Goal: Transaction & Acquisition: Purchase product/service

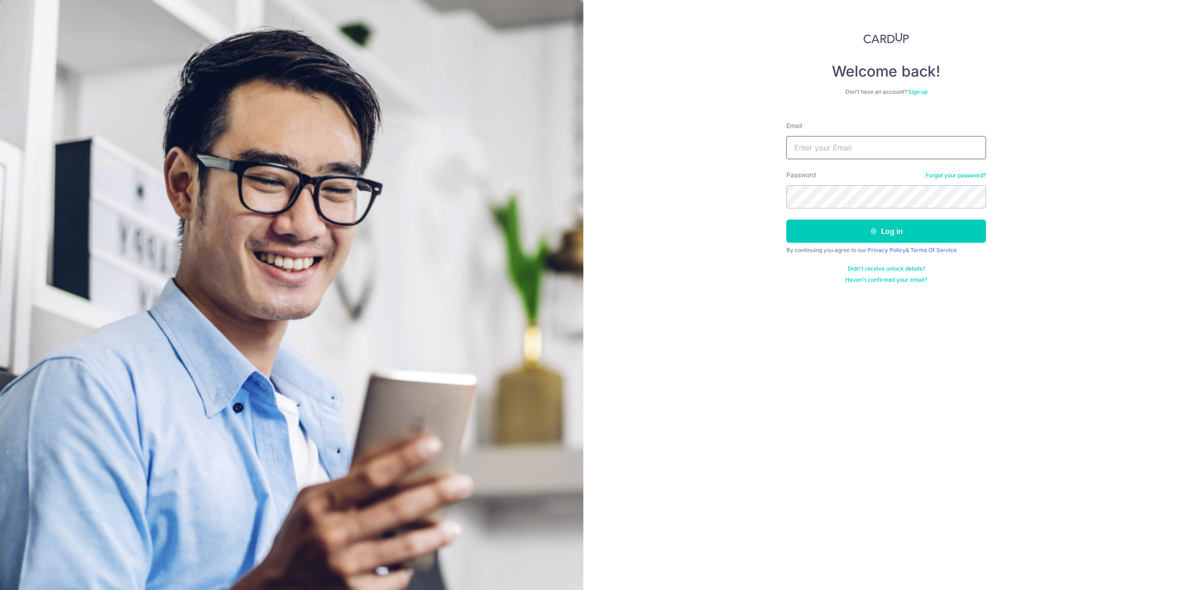
click at [841, 147] on input "Email" at bounding box center [886, 147] width 200 height 23
type input "kink37@hotmail.com"
click at [786, 220] on button "Log in" at bounding box center [886, 231] width 200 height 23
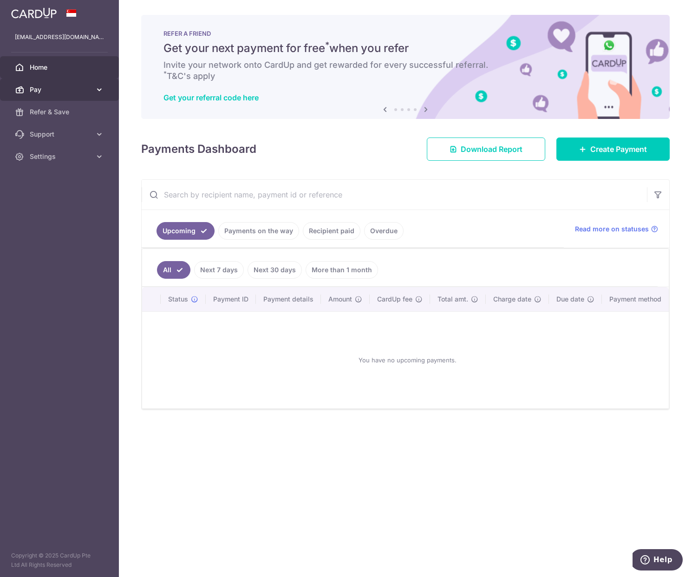
click at [97, 90] on icon at bounding box center [99, 89] width 9 height 9
click at [336, 230] on link "Recipient paid" at bounding box center [332, 231] width 58 height 18
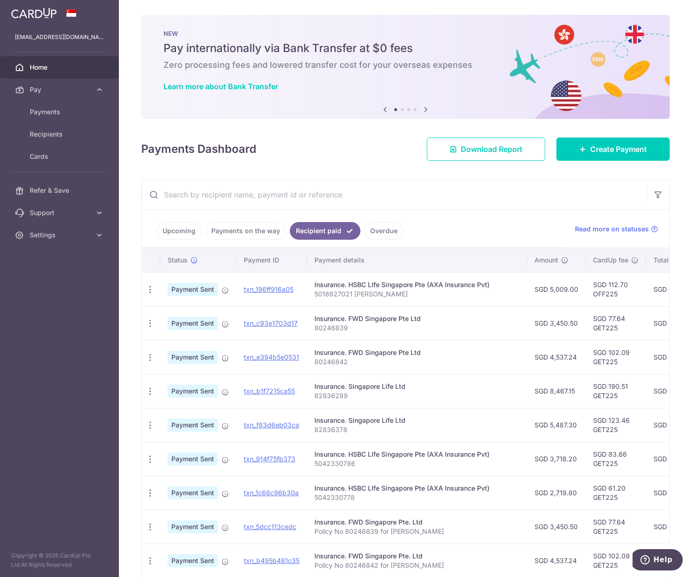
drag, startPoint x: 365, startPoint y: 285, endPoint x: 380, endPoint y: 287, distance: 15.4
click at [366, 285] on div "Insurance. HSBC LIfe Singapore Pte (AXA Insurance Pvt)" at bounding box center [416, 284] width 205 height 9
drag, startPoint x: 487, startPoint y: 283, endPoint x: 309, endPoint y: 274, distance: 178.1
click at [309, 274] on td "Insurance. HSBC LIfe Singapore Pte (AXA Insurance Pvt) 5018827021 Lew Teng Han" at bounding box center [417, 289] width 220 height 34
click at [404, 287] on div "Insurance. HSBC LIfe Singapore Pte (AXA Insurance Pvt)" at bounding box center [416, 284] width 205 height 9
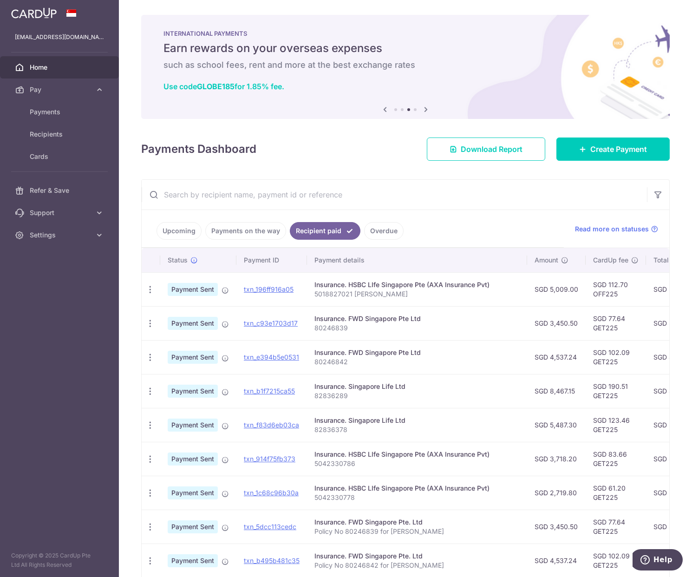
click at [492, 335] on td "Insurance. FWD Singapore Pte Ltd 80246839" at bounding box center [417, 323] width 220 height 34
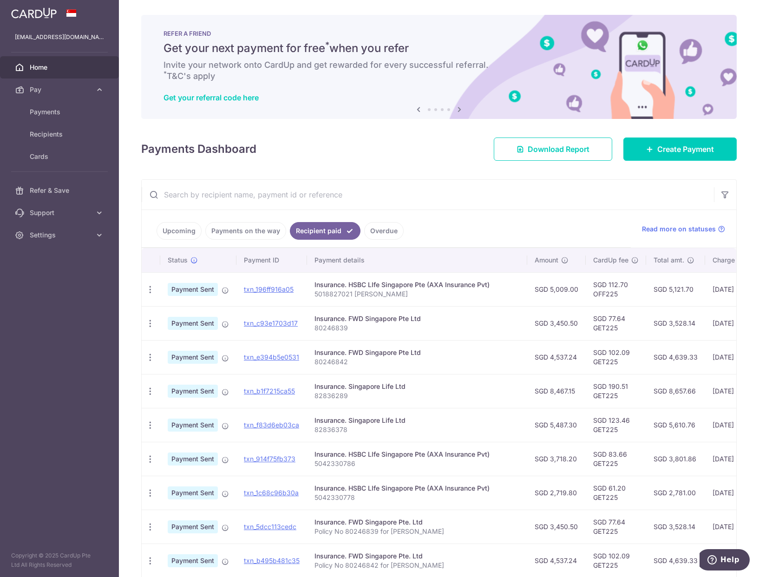
click at [72, 357] on aside "kink37@hotmail.com Home Pay Payments Recipients Cards Refer & Save Support FAQ …" at bounding box center [59, 288] width 119 height 577
click at [43, 111] on span "Payments" at bounding box center [60, 111] width 61 height 9
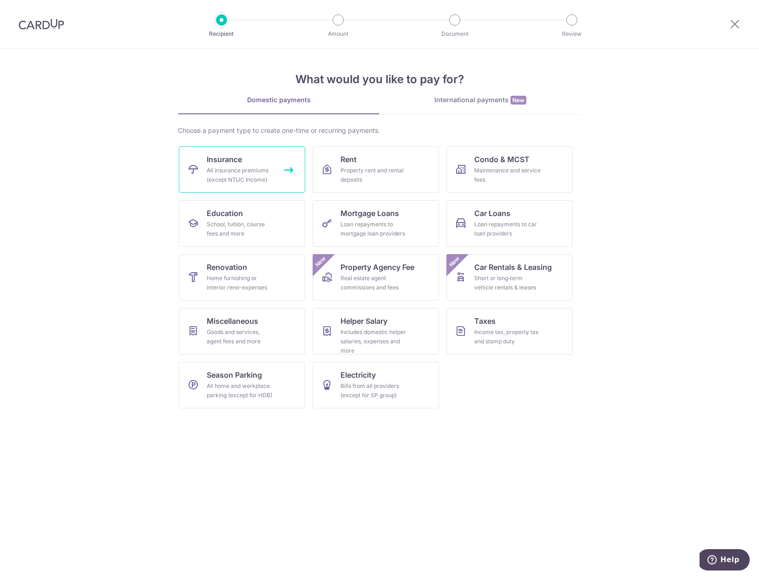
click at [224, 156] on span "Insurance" at bounding box center [224, 159] width 35 height 11
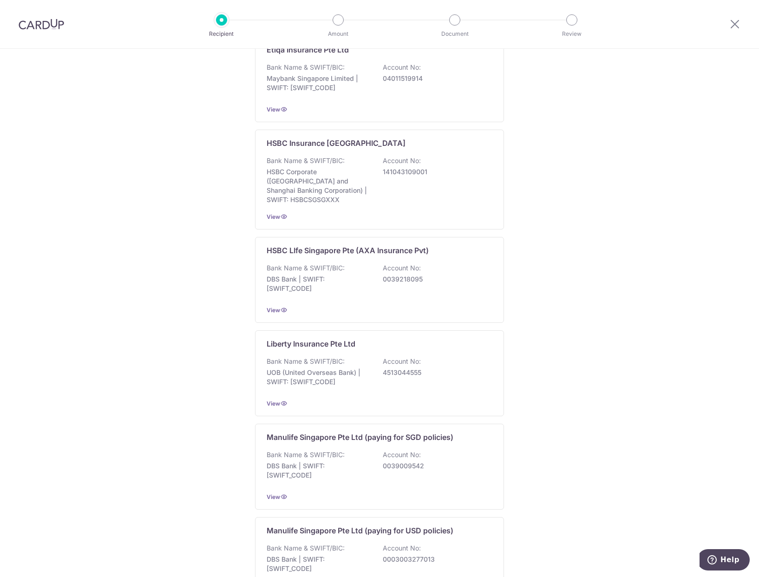
scroll to position [815, 0]
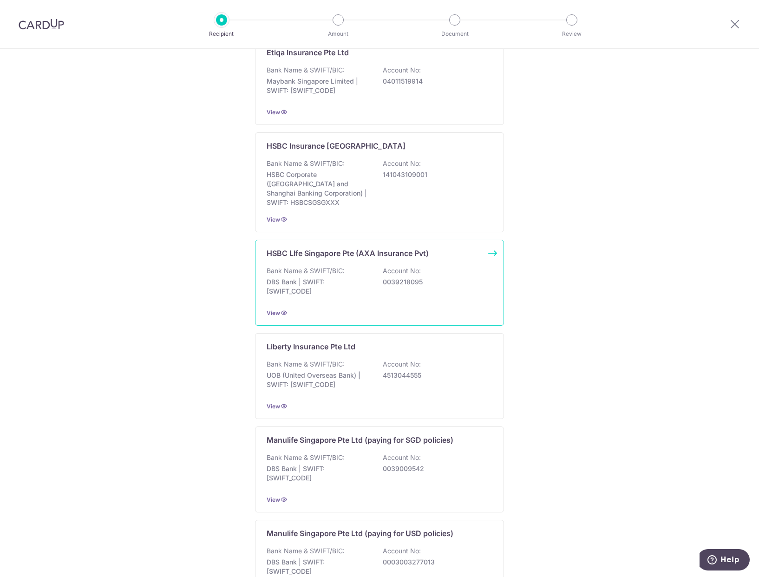
click at [490, 243] on div "HSBC LIfe Singapore Pte (AXA Insurance Pvt) Bank Name & SWIFT/BIC: DBS Bank | S…" at bounding box center [379, 283] width 249 height 86
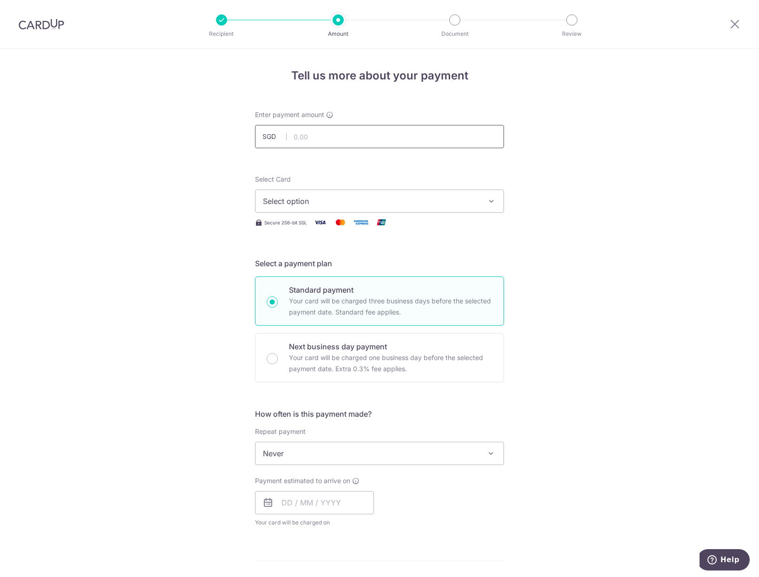
click at [434, 133] on input "text" at bounding box center [379, 136] width 249 height 23
type input "2,719.80"
click at [452, 202] on span "Select option" at bounding box center [371, 201] width 216 height 11
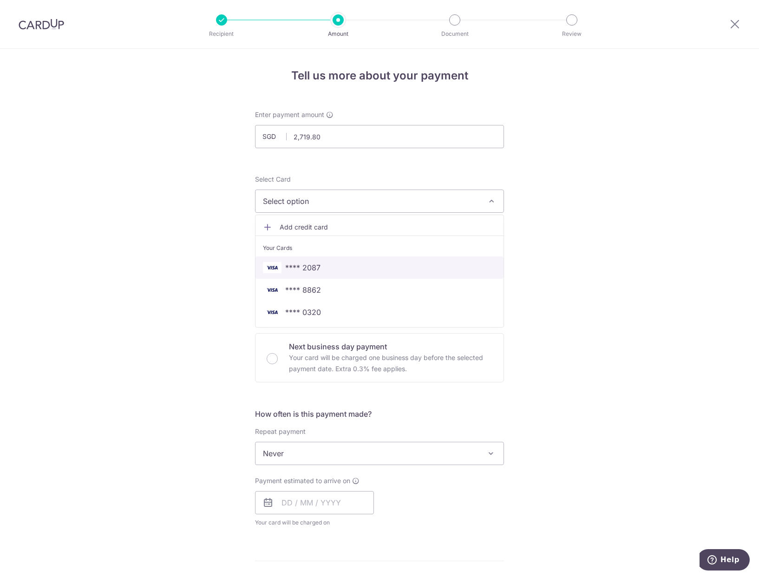
click at [297, 266] on span "**** 2087" at bounding box center [302, 267] width 35 height 11
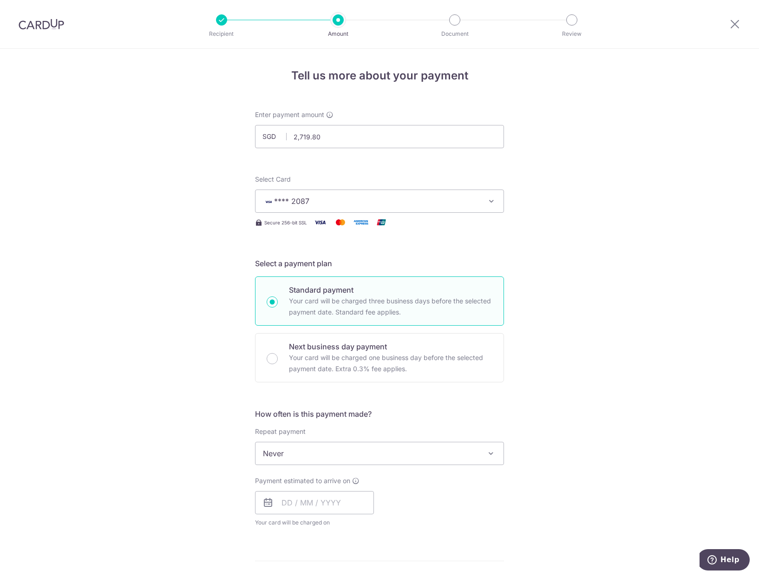
click at [597, 267] on div "Tell us more about your payment Enter payment amount SGD 2,719.80 2719.80 Selec…" at bounding box center [379, 469] width 759 height 840
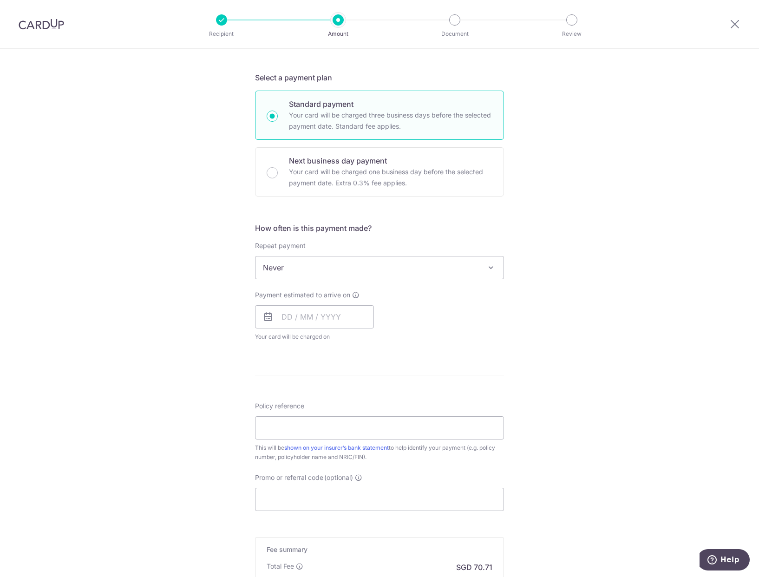
scroll to position [232, 0]
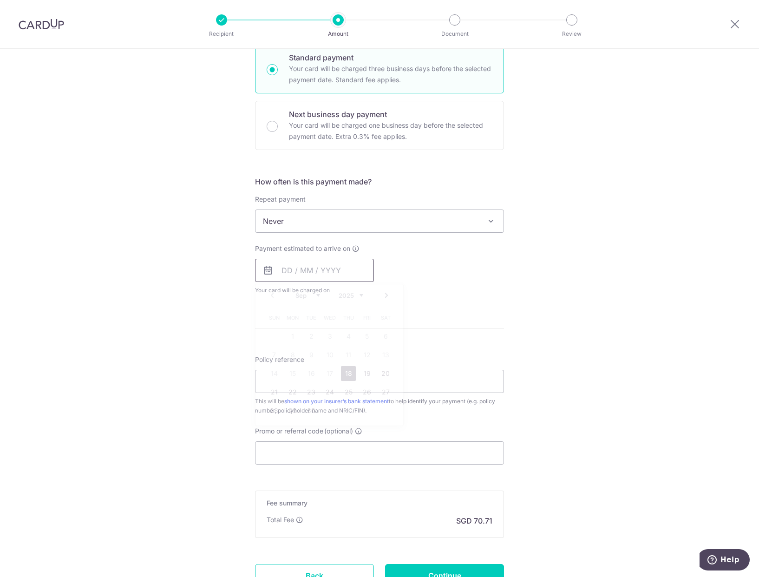
click at [323, 268] on input "text" at bounding box center [314, 270] width 119 height 23
click at [342, 373] on link "18" at bounding box center [348, 373] width 15 height 15
type input "[DATE]"
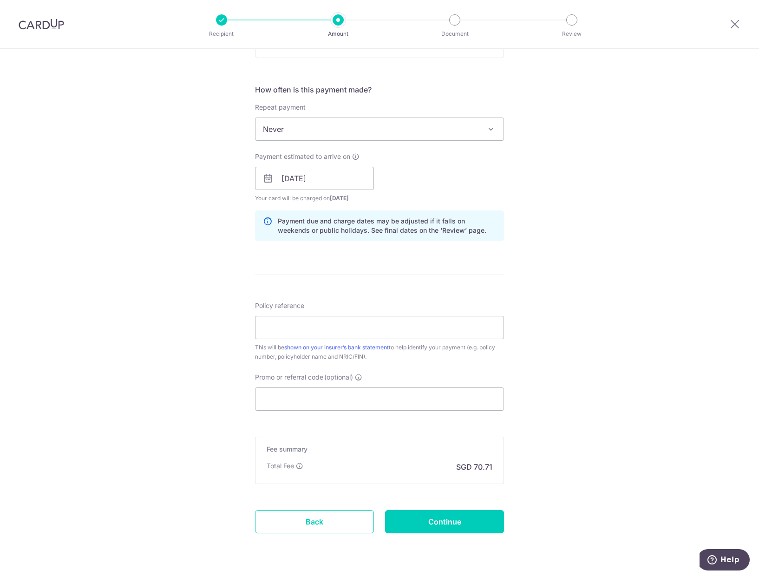
scroll to position [350, 0]
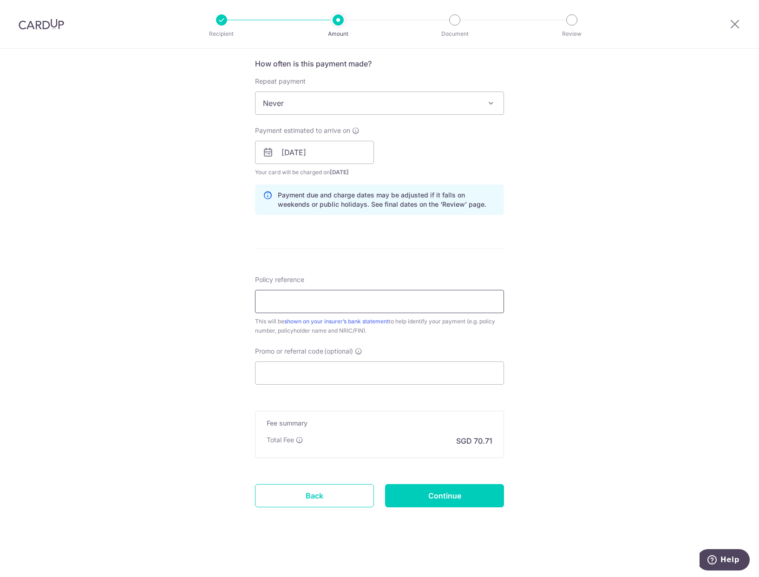
click at [422, 300] on input "Policy reference" at bounding box center [379, 301] width 249 height 23
click at [274, 301] on input "5042330778" at bounding box center [379, 301] width 249 height 23
type input "5042330778"
click at [324, 370] on input "Promo or referral code (optional)" at bounding box center [379, 372] width 249 height 23
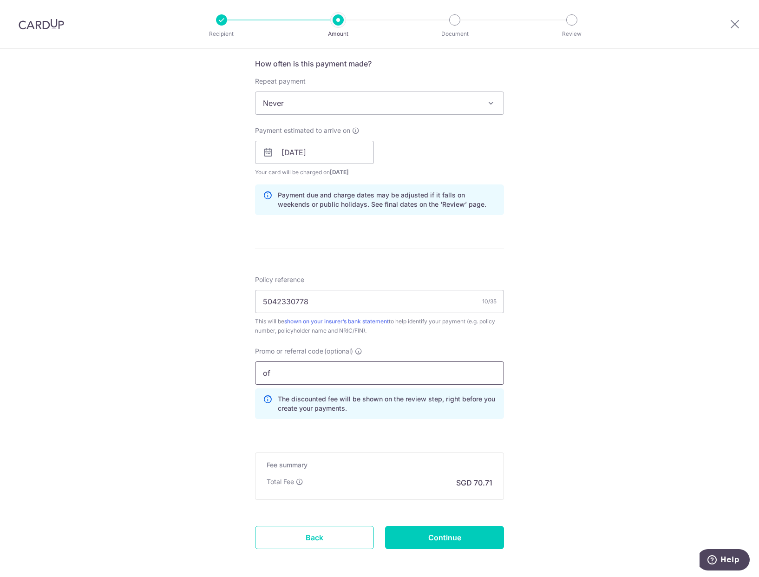
type input "o"
type input "OFF225"
click at [646, 408] on div "Tell us more about your payment Enter payment amount SGD 2,719.80 2719.80 Selec…" at bounding box center [379, 159] width 759 height 920
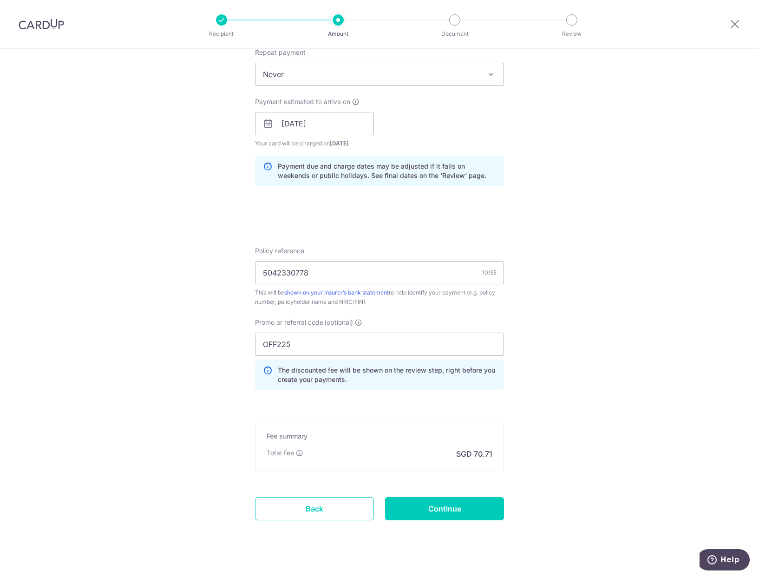
scroll to position [392, 0]
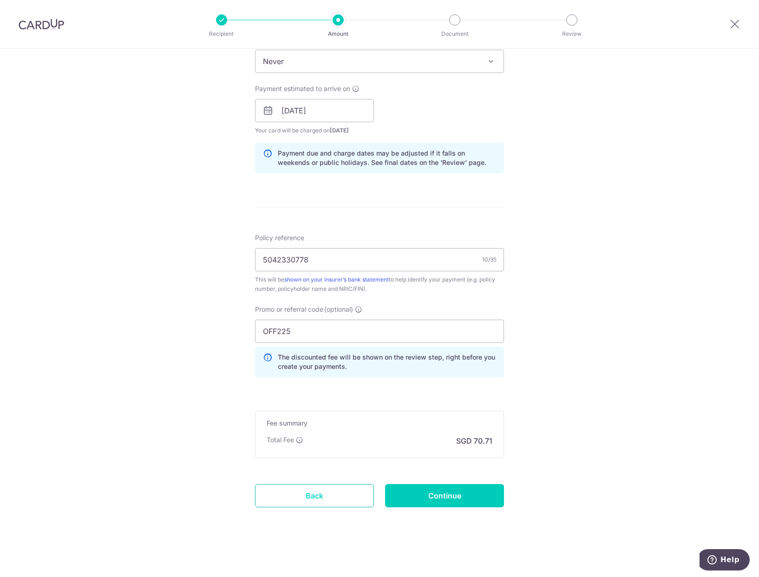
click at [330, 491] on link "Back" at bounding box center [314, 495] width 119 height 23
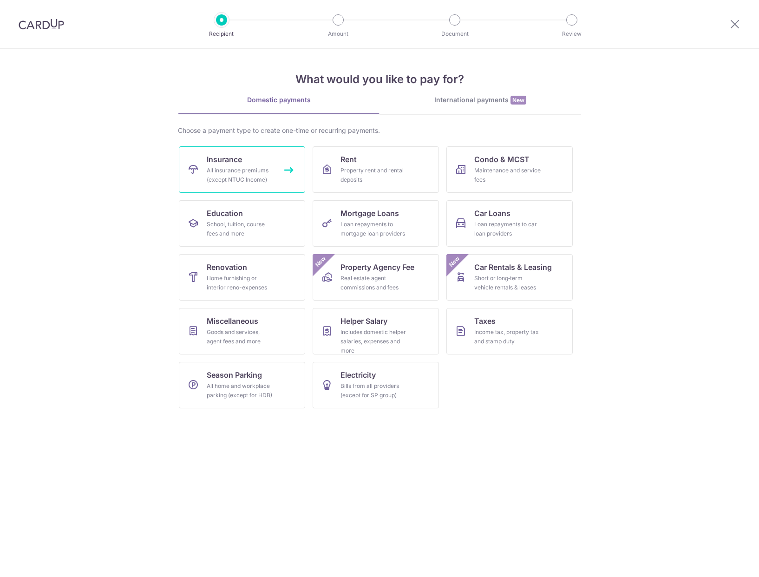
click at [228, 162] on span "Insurance" at bounding box center [224, 159] width 35 height 11
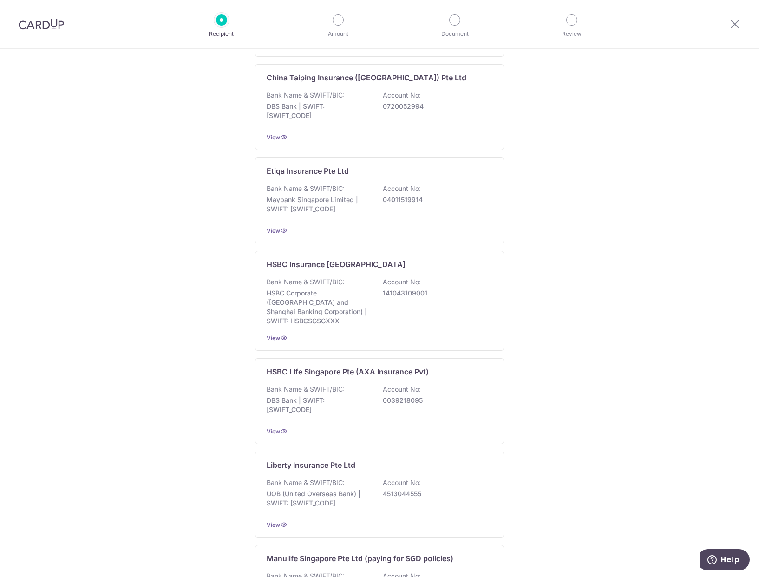
scroll to position [697, 0]
click at [343, 365] on p "HSBC LIfe Singapore Pte (AXA Insurance Pvt)" at bounding box center [348, 370] width 162 height 11
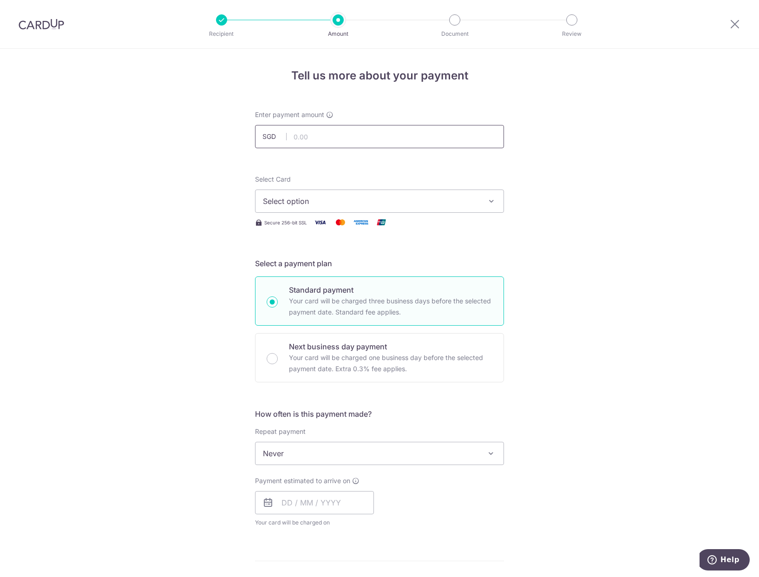
click at [347, 137] on input "text" at bounding box center [379, 136] width 249 height 23
click at [328, 201] on span "Select option" at bounding box center [371, 201] width 216 height 11
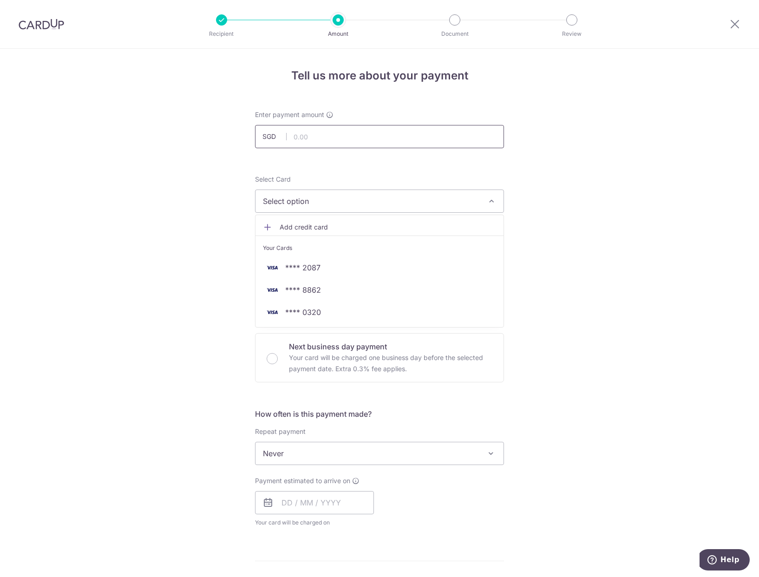
click at [326, 134] on input "text" at bounding box center [379, 136] width 249 height 23
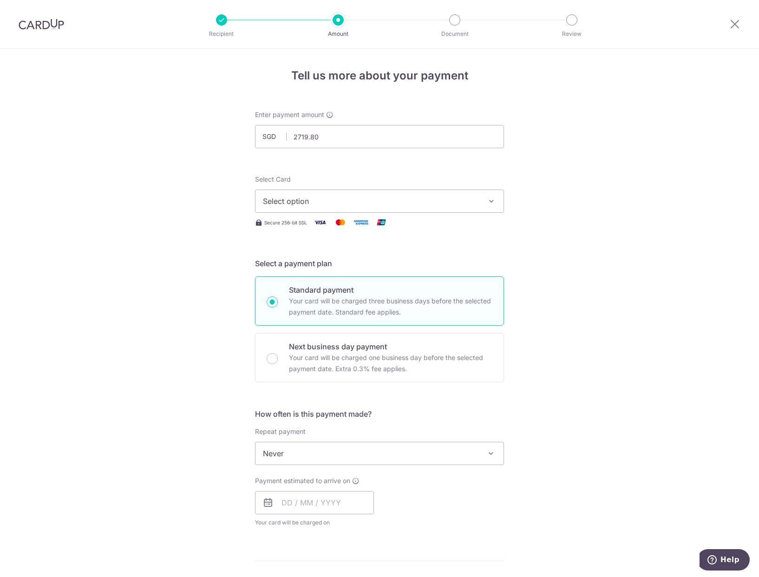
type input "2,719.80"
click at [563, 237] on div "Tell us more about your payment Enter payment amount SGD 2,719.80 2719.80 Selec…" at bounding box center [379, 469] width 759 height 840
click at [385, 202] on span "Select option" at bounding box center [371, 201] width 216 height 11
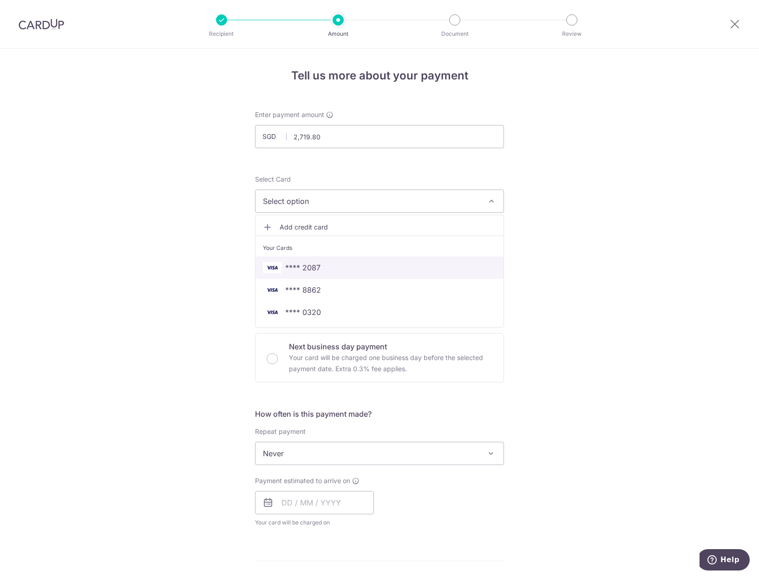
click at [310, 267] on span "**** 2087" at bounding box center [302, 267] width 35 height 11
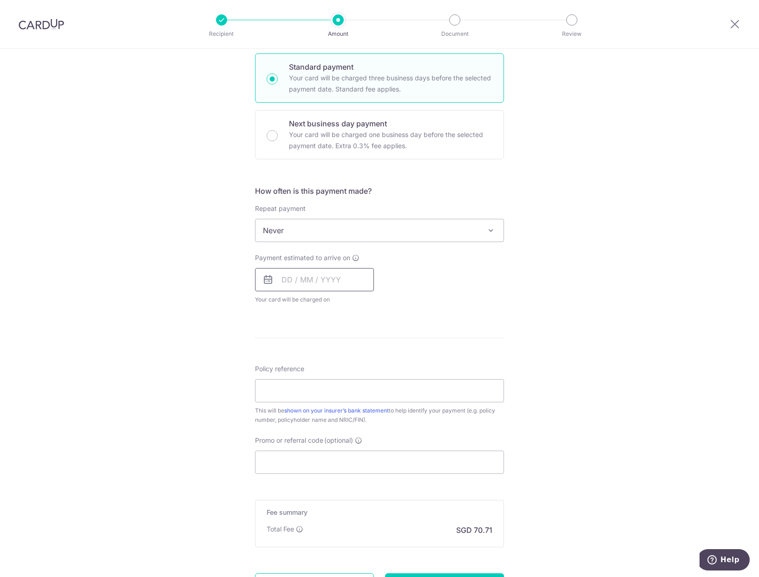
scroll to position [232, 0]
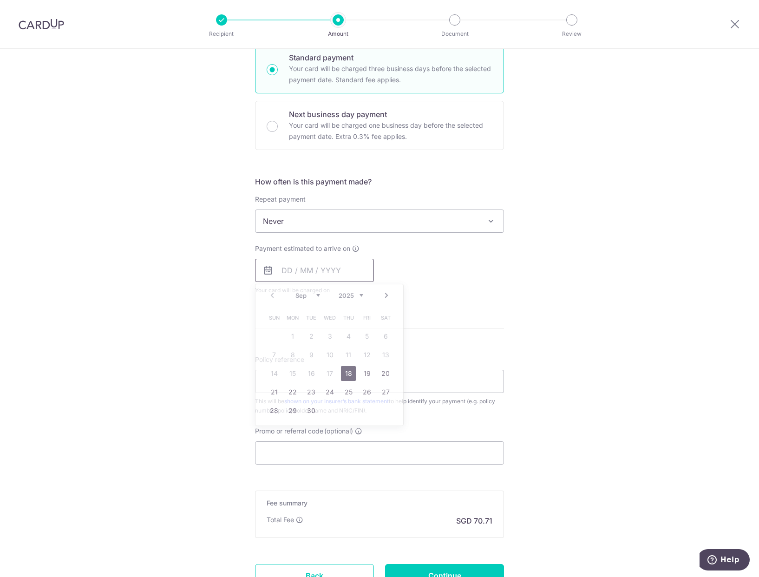
click at [324, 267] on input "text" at bounding box center [314, 270] width 119 height 23
click at [347, 372] on link "18" at bounding box center [348, 373] width 15 height 15
type input "[DATE]"
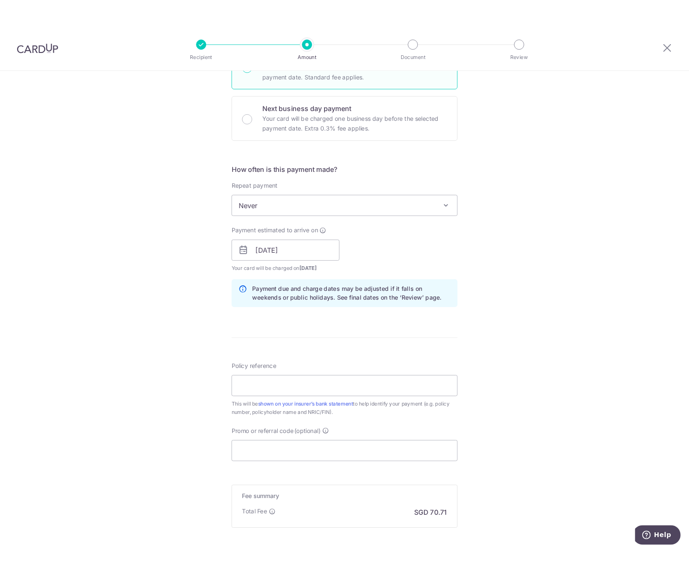
scroll to position [279, 0]
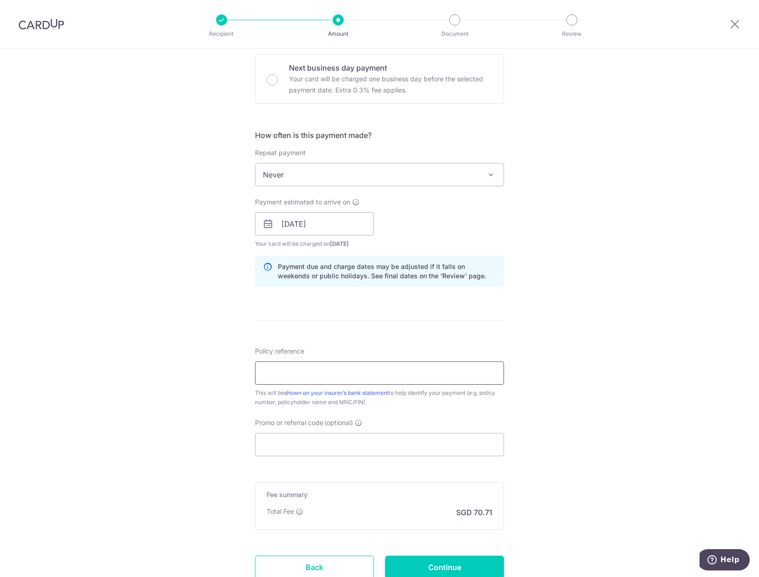
click at [418, 375] on input "Policy reference" at bounding box center [379, 372] width 249 height 23
type input "5042330778"
click at [702, 229] on div "Tell us more about your payment Enter payment amount SGD 2,719.80 2719.80 Selec…" at bounding box center [379, 209] width 759 height 878
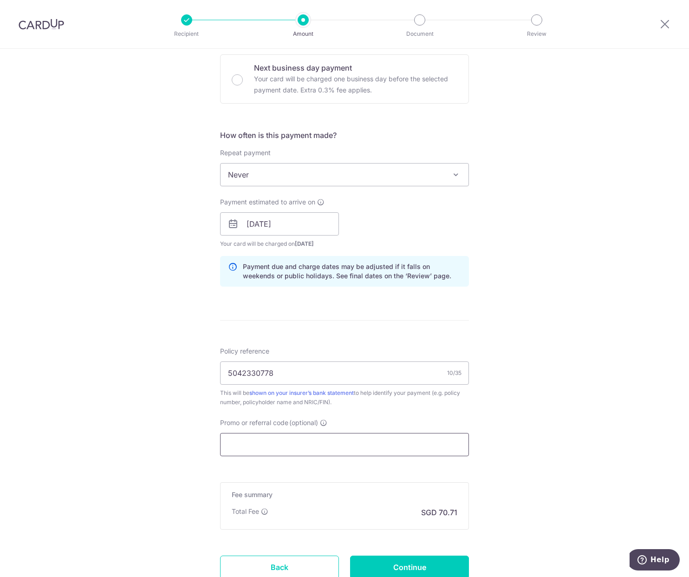
click at [266, 450] on input "Promo or referral code (optional)" at bounding box center [344, 444] width 249 height 23
click at [375, 446] on input "Promo or referral code (optional)" at bounding box center [344, 444] width 249 height 23
type input "o"
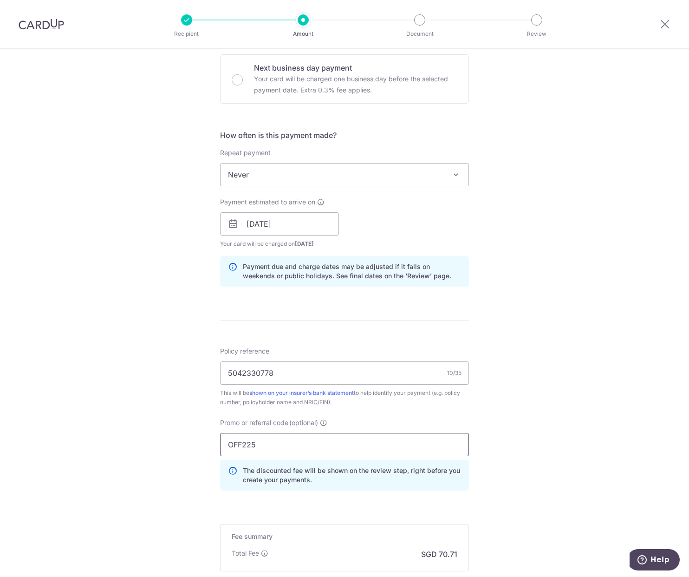
type input "OFF225"
click at [580, 420] on div "Tell us more about your payment Enter payment amount SGD 2,719.80 2719.80 Selec…" at bounding box center [344, 230] width 689 height 920
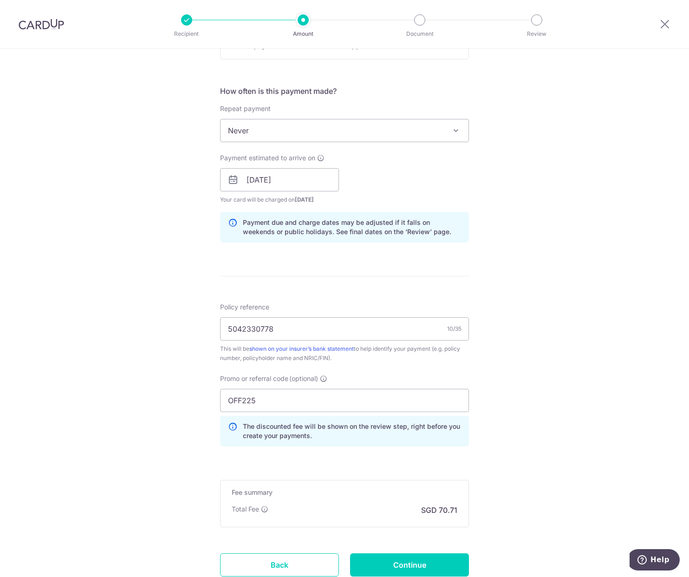
scroll to position [372, 0]
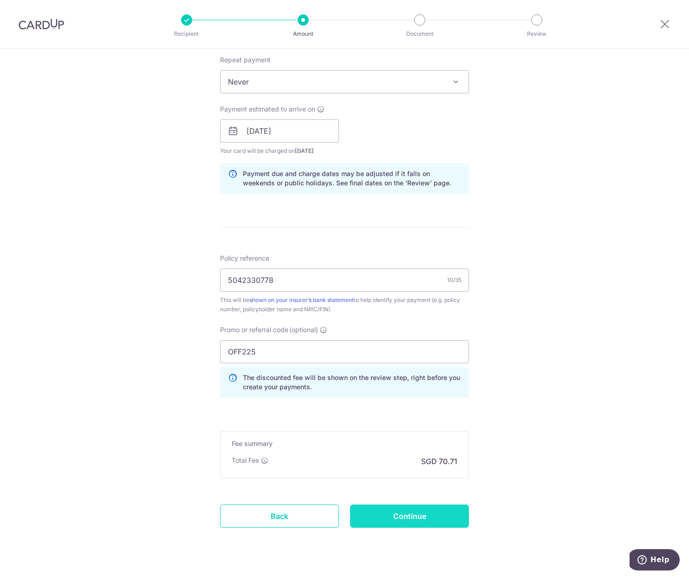
click at [412, 517] on input "Continue" at bounding box center [409, 515] width 119 height 23
type input "Create Schedule"
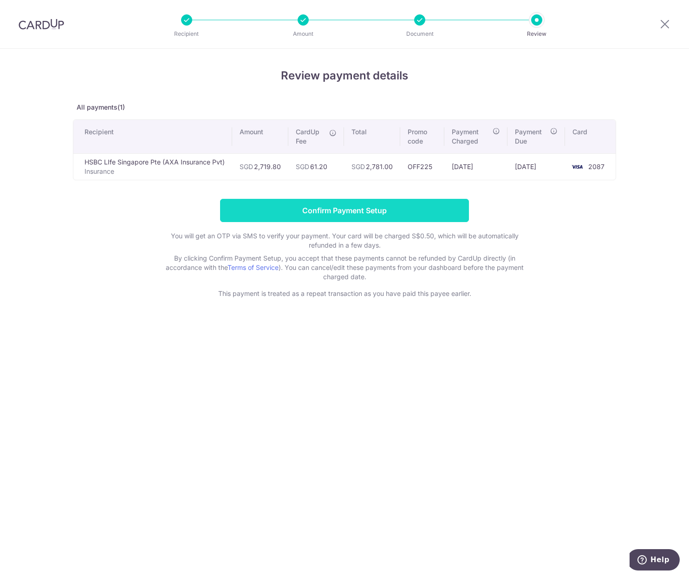
click at [362, 212] on input "Confirm Payment Setup" at bounding box center [344, 210] width 249 height 23
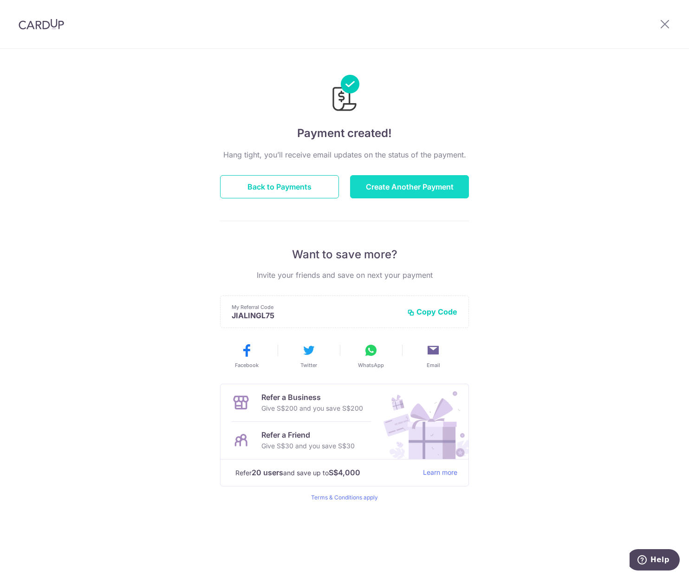
click at [409, 183] on button "Create Another Payment" at bounding box center [409, 186] width 119 height 23
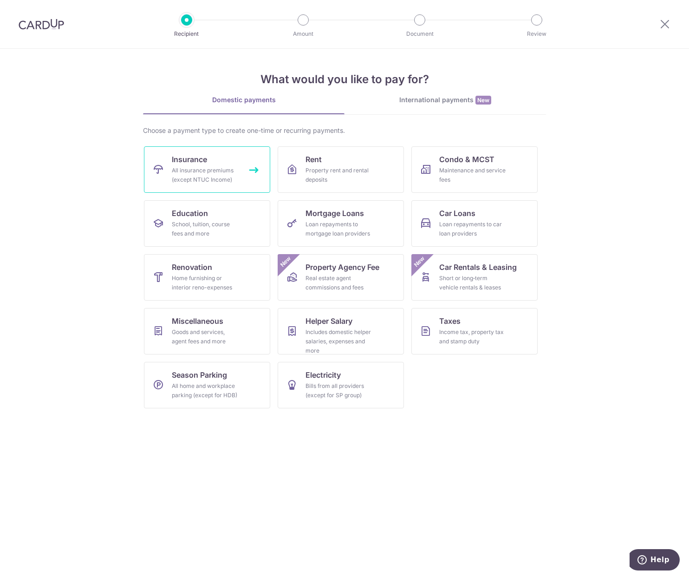
click at [194, 157] on span "Insurance" at bounding box center [189, 159] width 35 height 11
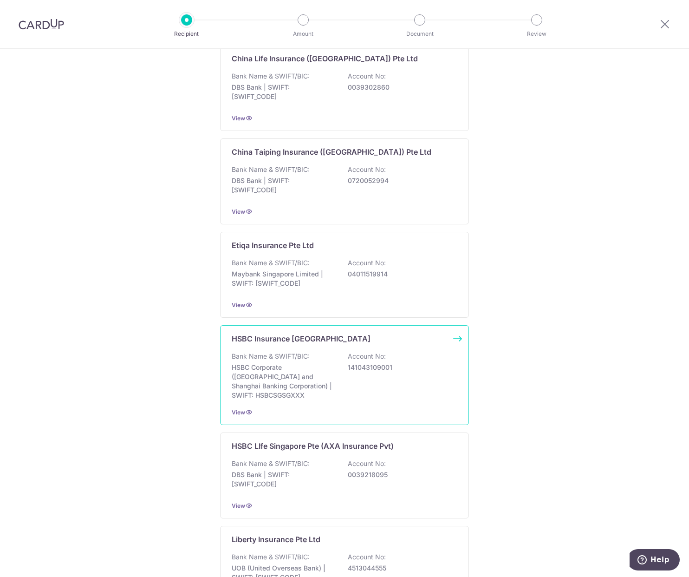
scroll to position [650, 0]
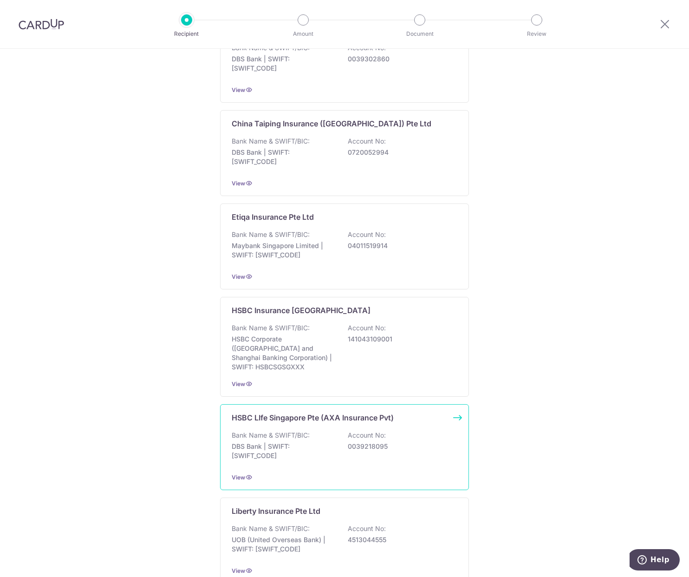
click at [336, 412] on p "HSBC LIfe Singapore Pte (AXA Insurance Pvt)" at bounding box center [313, 417] width 162 height 11
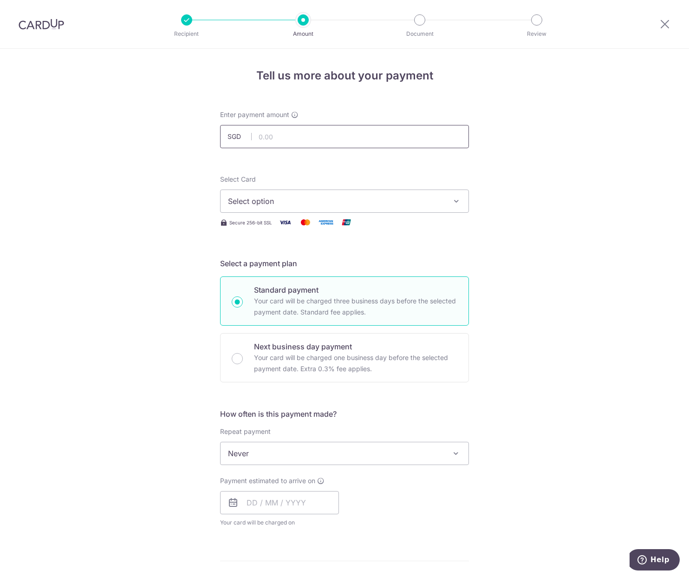
click at [270, 140] on input "text" at bounding box center [344, 136] width 249 height 23
click at [319, 140] on input "text" at bounding box center [344, 136] width 249 height 23
type input "3,718.20"
click at [565, 246] on div "Tell us more about your payment Enter payment amount SGD 3,718.20 3718.20 Selec…" at bounding box center [344, 469] width 689 height 840
click at [267, 200] on span "Select option" at bounding box center [336, 201] width 216 height 11
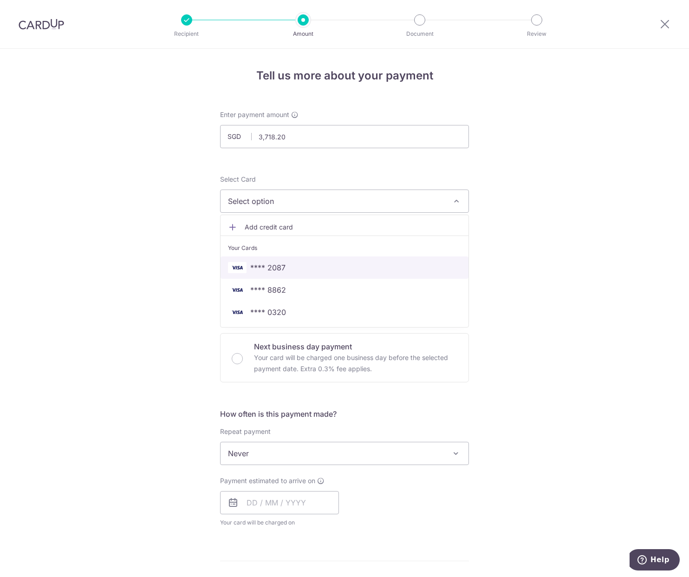
click at [274, 269] on span "**** 2087" at bounding box center [267, 267] width 35 height 11
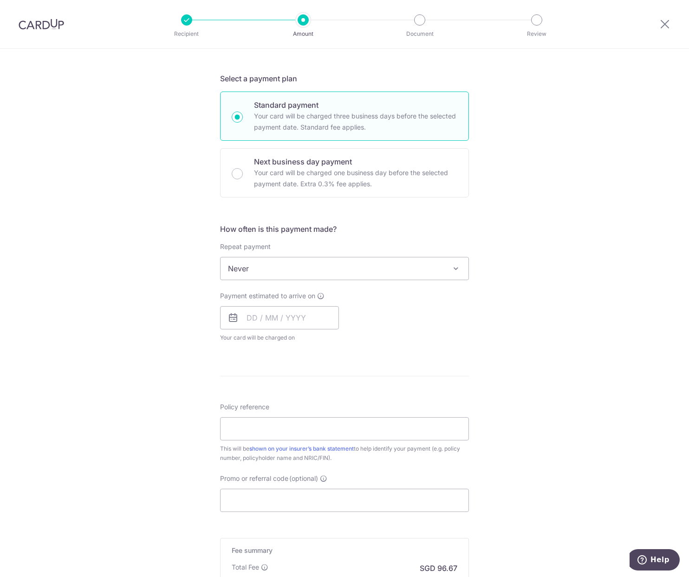
scroll to position [186, 0]
click at [306, 317] on input "text" at bounding box center [279, 316] width 119 height 23
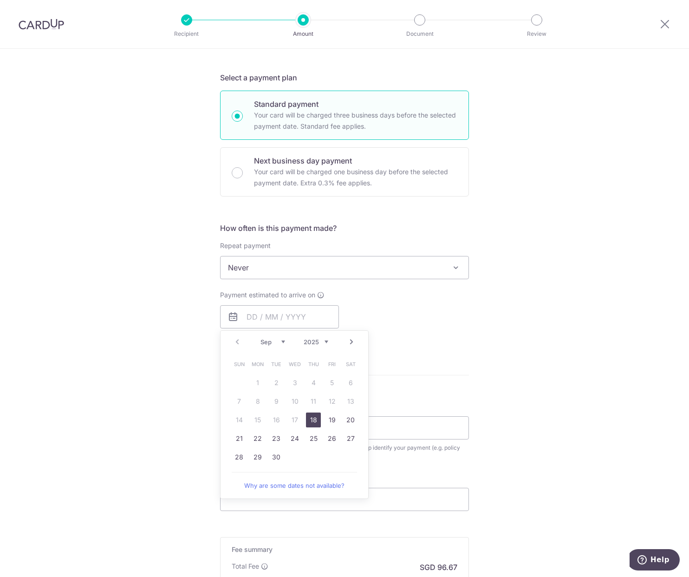
click at [311, 423] on link "18" at bounding box center [313, 419] width 15 height 15
type input "18/09/2025"
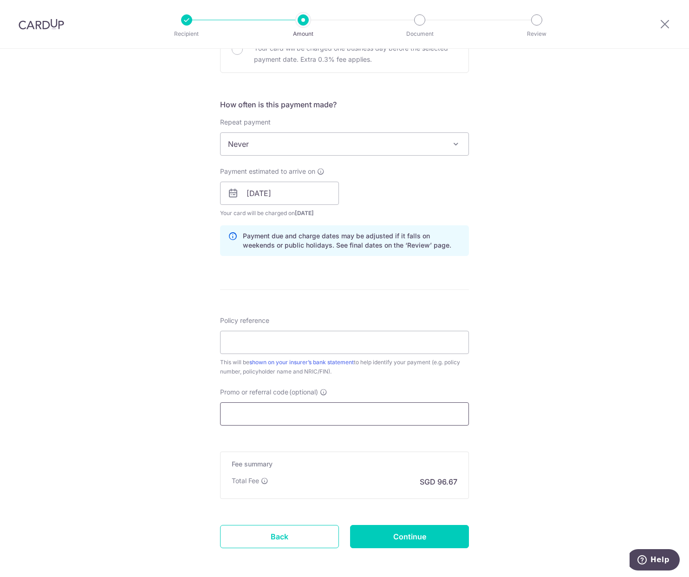
scroll to position [325, 0]
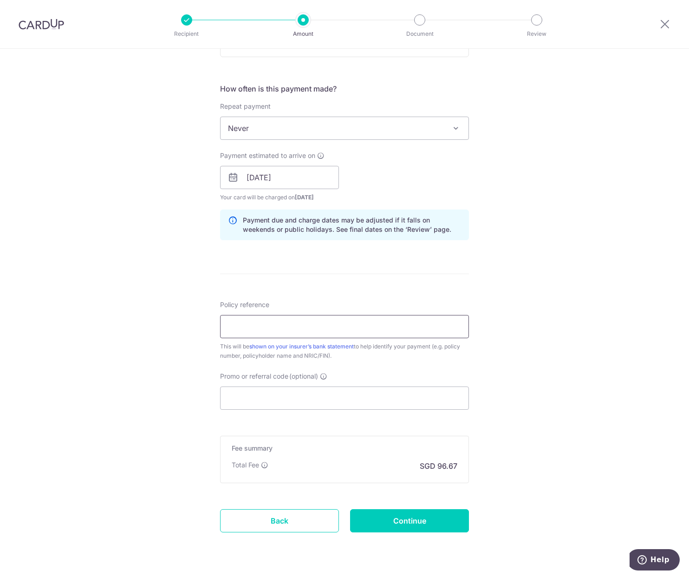
click at [362, 324] on input "Policy reference" at bounding box center [344, 326] width 249 height 23
type input "5042330786"
click at [535, 345] on div "Tell us more about your payment Enter payment amount SGD 3,718.20 3718.20 Selec…" at bounding box center [344, 163] width 689 height 878
click at [242, 327] on input "5042330786" at bounding box center [344, 326] width 249 height 23
click at [98, 313] on div "Tell us more about your payment Enter payment amount SGD 3,718.20 3718.20 Selec…" at bounding box center [344, 163] width 689 height 878
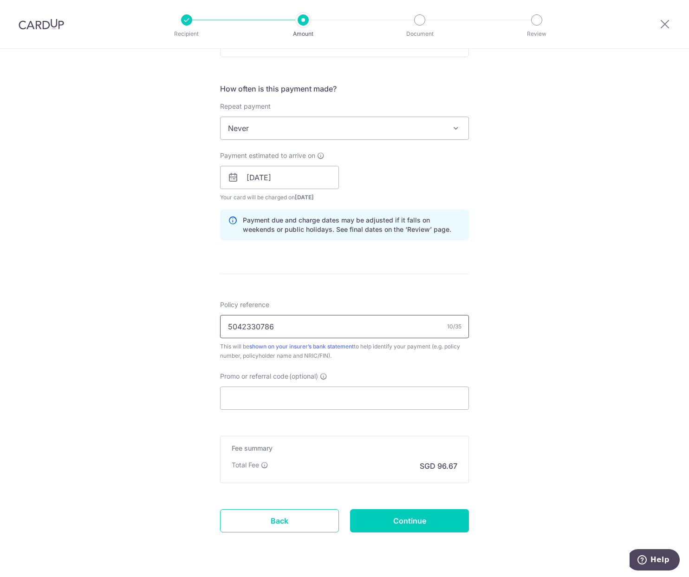
click at [239, 326] on input "5042330786" at bounding box center [344, 326] width 249 height 23
click at [253, 326] on input "5042330786" at bounding box center [344, 326] width 249 height 23
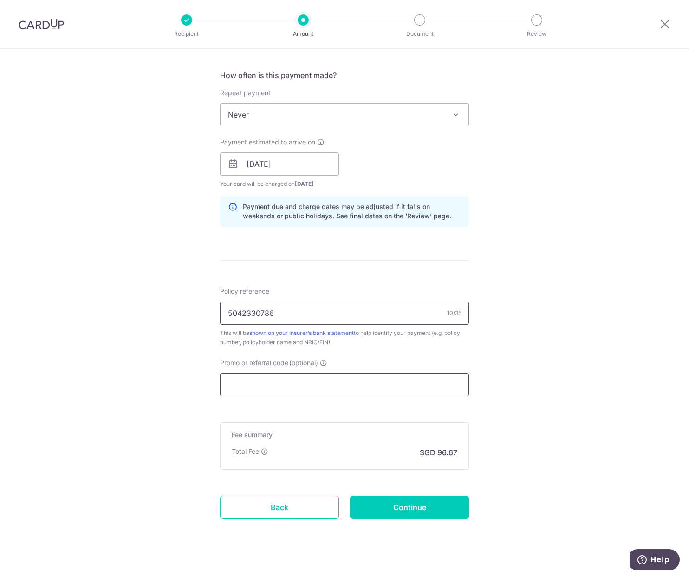
scroll to position [350, 0]
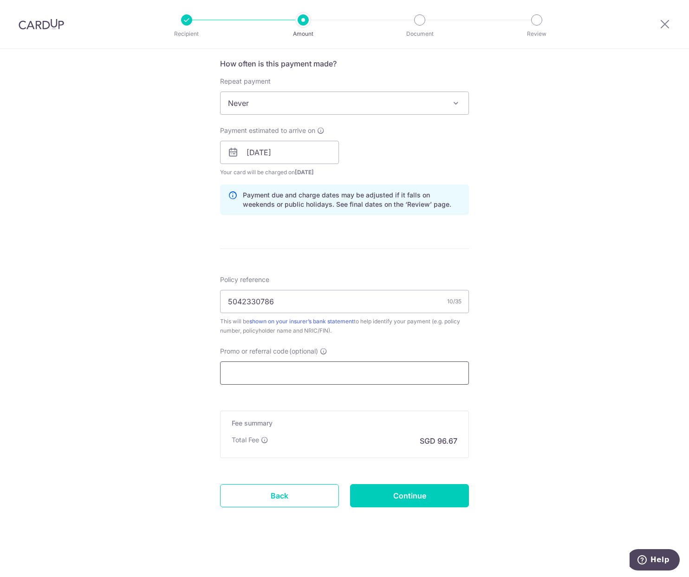
click at [317, 367] on input "Promo or referral code (optional)" at bounding box center [344, 372] width 249 height 23
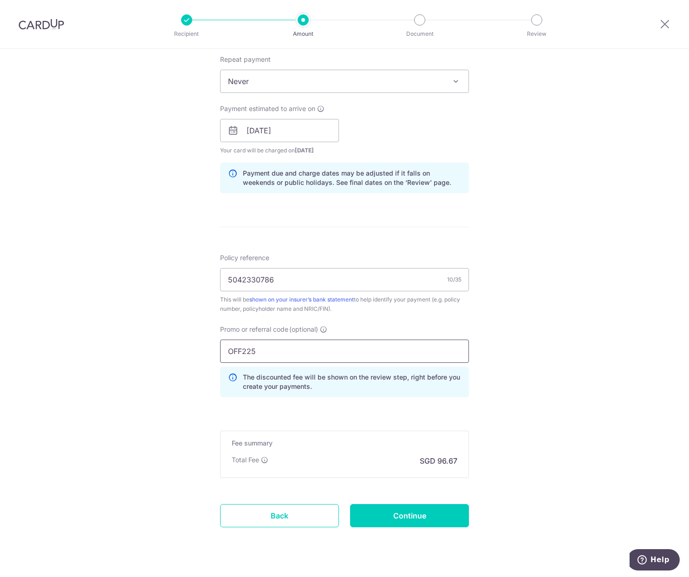
scroll to position [392, 0]
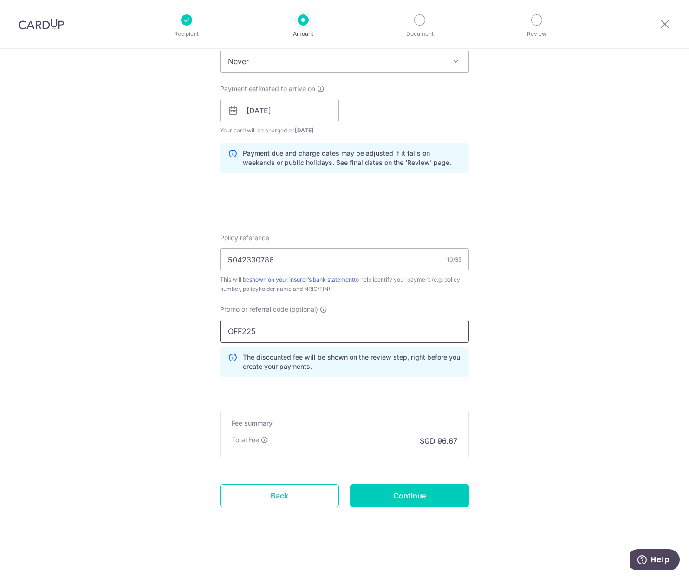
type input "OFF225"
click at [527, 437] on div "Tell us more about your payment Enter payment amount SGD 3,718.20 3718.20 Selec…" at bounding box center [344, 117] width 689 height 920
click at [179, 411] on div "Tell us more about your payment Enter payment amount SGD 3,718.20 3718.20 Selec…" at bounding box center [344, 117] width 689 height 920
click at [425, 493] on input "Continue" at bounding box center [409, 495] width 119 height 23
type input "Create Schedule"
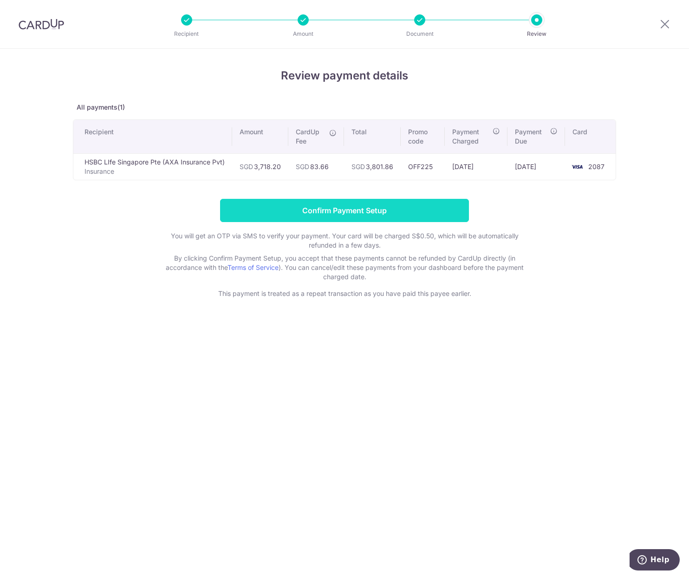
click at [351, 212] on input "Confirm Payment Setup" at bounding box center [344, 210] width 249 height 23
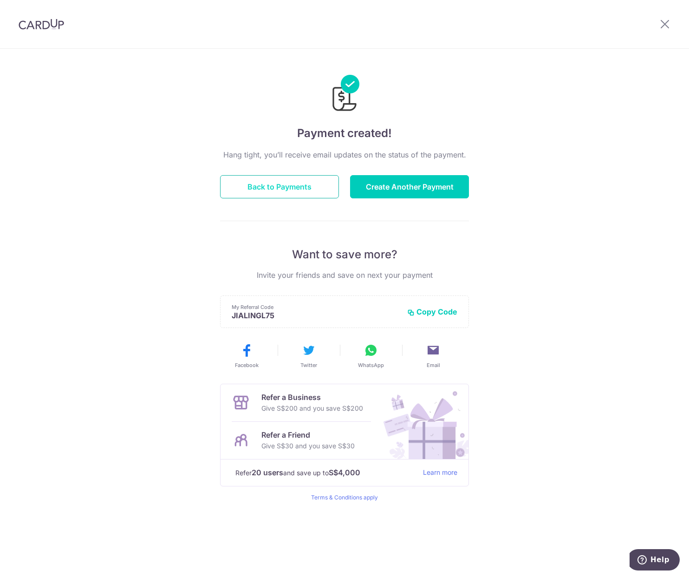
click at [280, 190] on button "Back to Payments" at bounding box center [279, 186] width 119 height 23
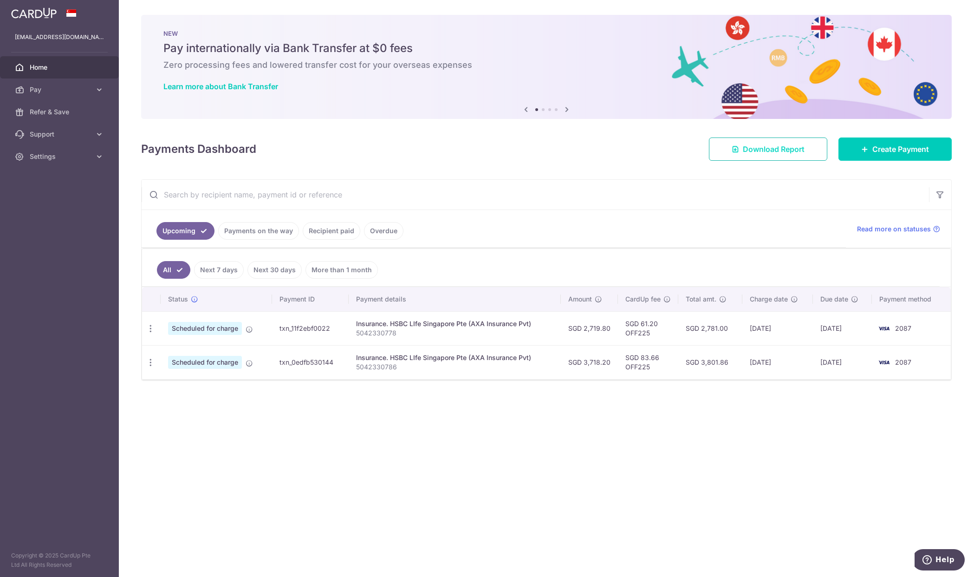
click at [689, 146] on span "Download Report" at bounding box center [774, 148] width 62 height 11
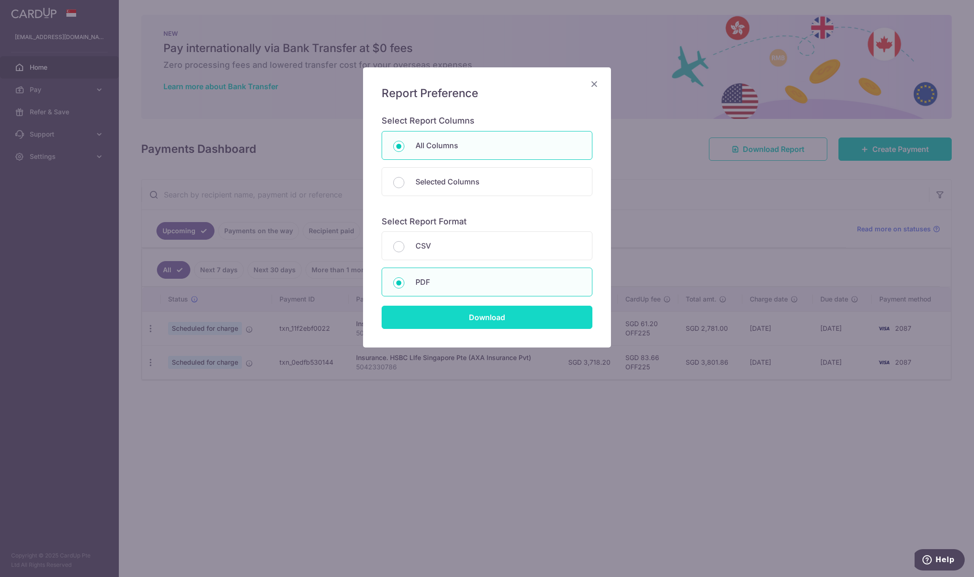
click at [501, 319] on input "Download" at bounding box center [487, 317] width 211 height 23
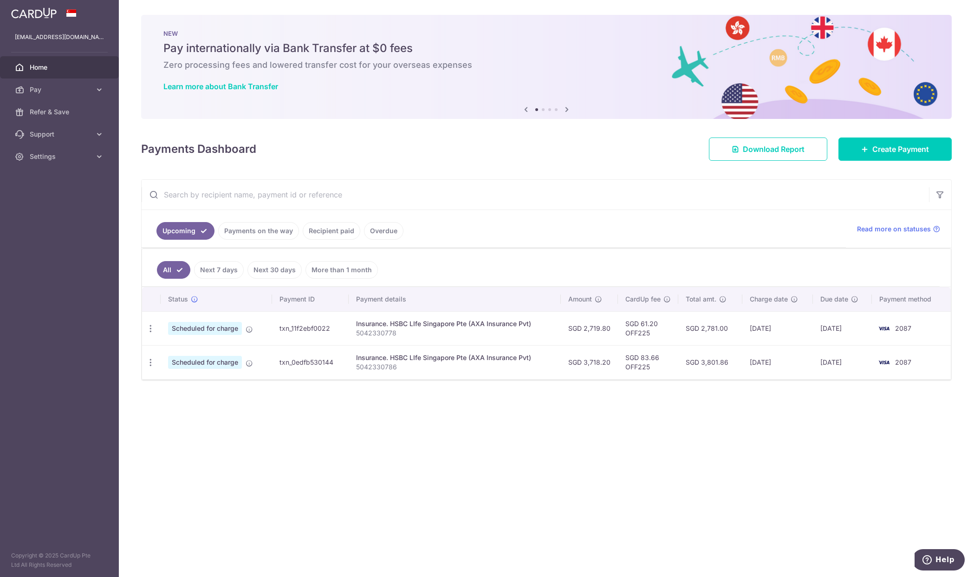
click at [330, 230] on link "Recipient paid" at bounding box center [332, 231] width 58 height 18
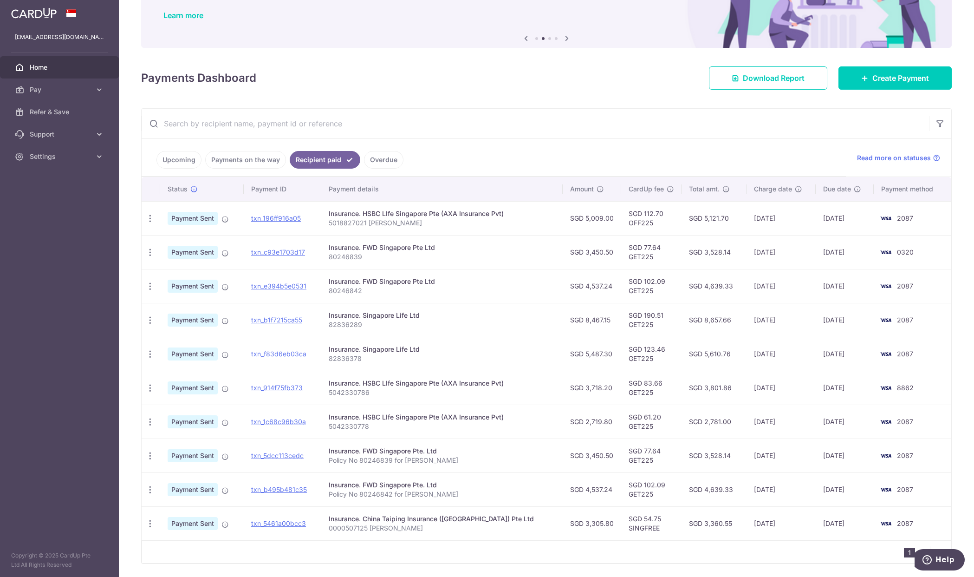
scroll to position [93, 0]
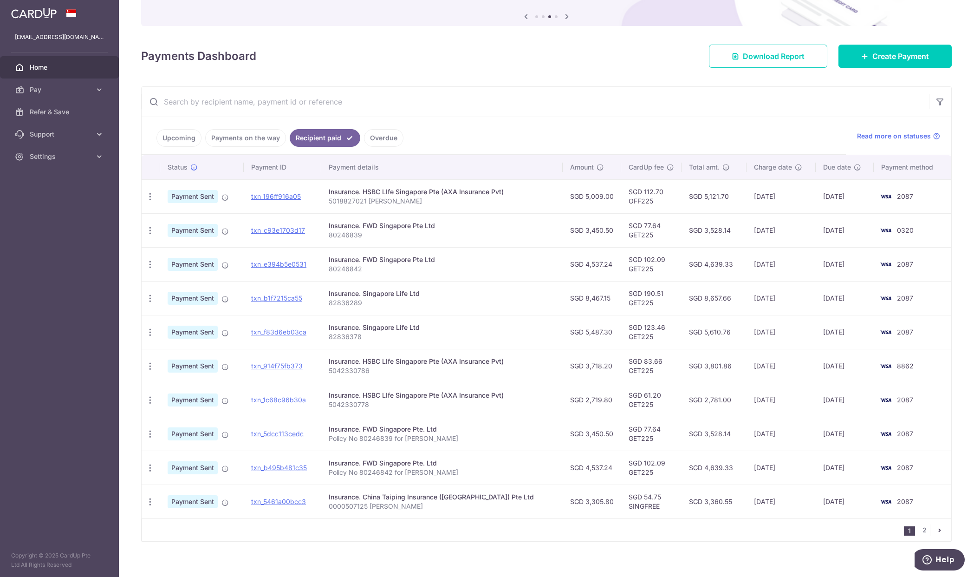
click at [410, 226] on div "Insurance. FWD Singapore Pte Ltd" at bounding box center [442, 225] width 227 height 9
click at [385, 296] on div "Insurance. Singapore Life Ltd" at bounding box center [442, 293] width 227 height 9
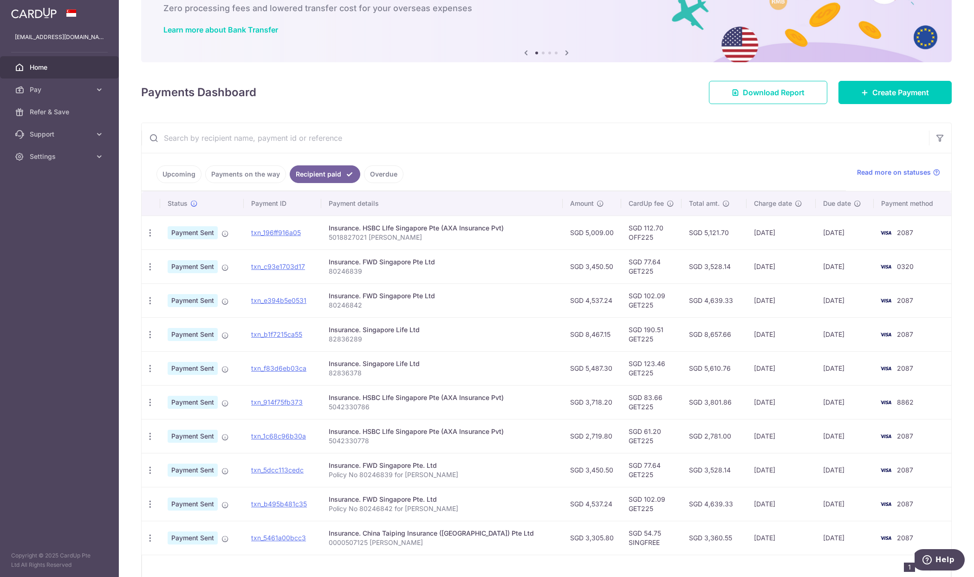
scroll to position [0, 0]
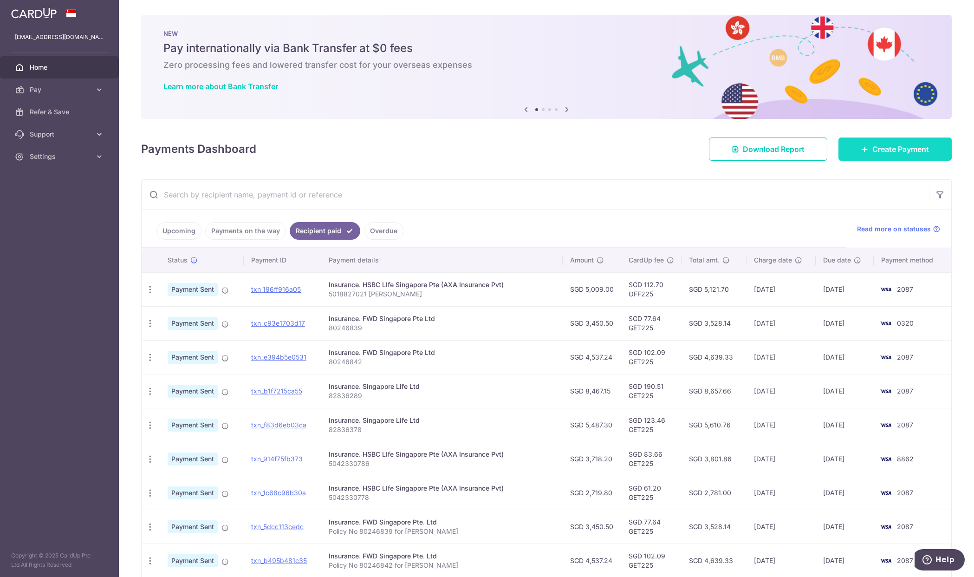
click at [689, 151] on span "Create Payment" at bounding box center [901, 148] width 57 height 11
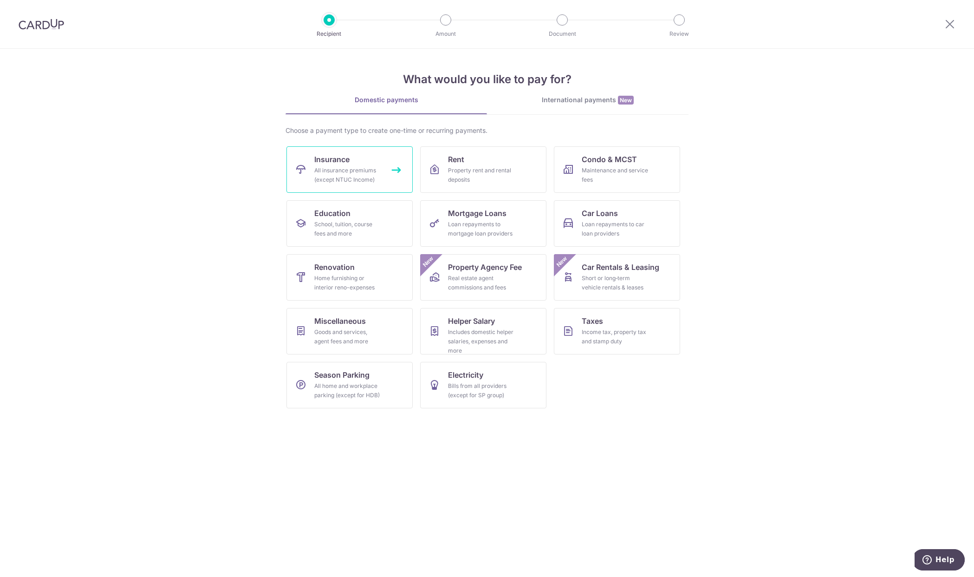
click at [353, 164] on link "Insurance All insurance premiums (except NTUC Income)" at bounding box center [350, 169] width 126 height 46
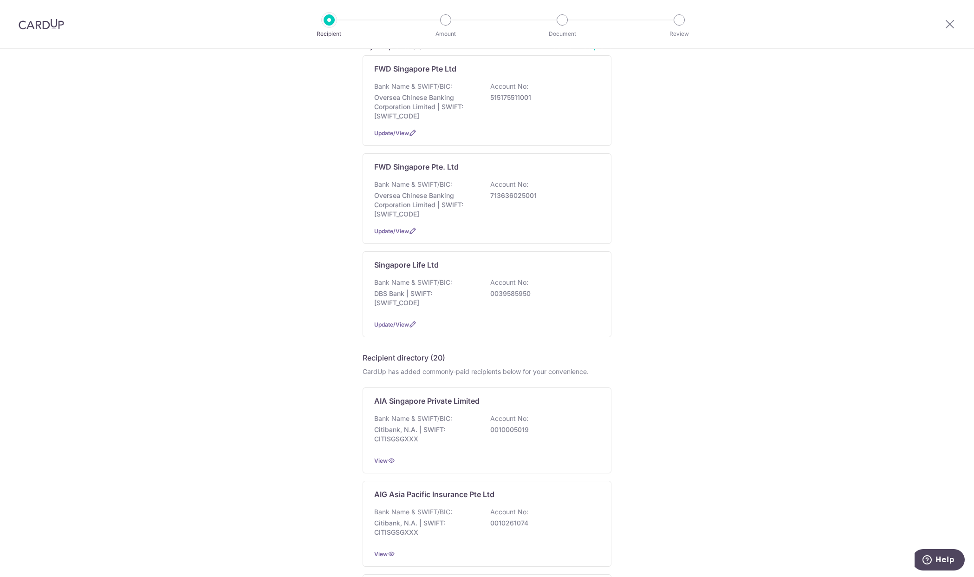
scroll to position [139, 0]
